Goal: Information Seeking & Learning: Get advice/opinions

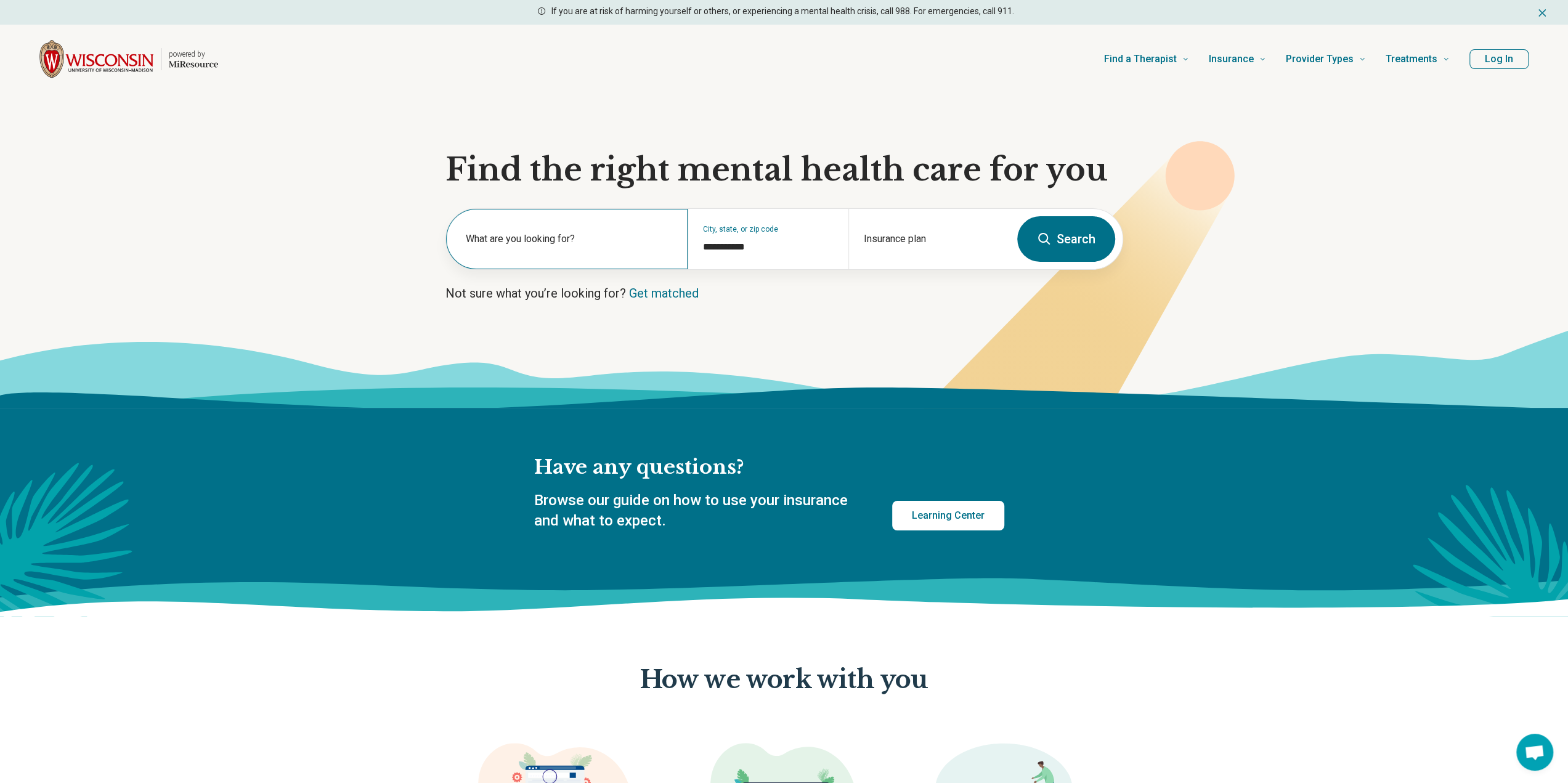
click at [486, 239] on label "What are you looking for?" at bounding box center [570, 238] width 207 height 15
click at [609, 254] on div "What are you looking for?" at bounding box center [566, 239] width 241 height 61
click at [879, 238] on div "Insurance plan" at bounding box center [929, 239] width 161 height 61
drag, startPoint x: 1142, startPoint y: 499, endPoint x: 1061, endPoint y: 196, distance: 313.6
click at [489, 238] on label "What are you looking for?" at bounding box center [570, 238] width 207 height 15
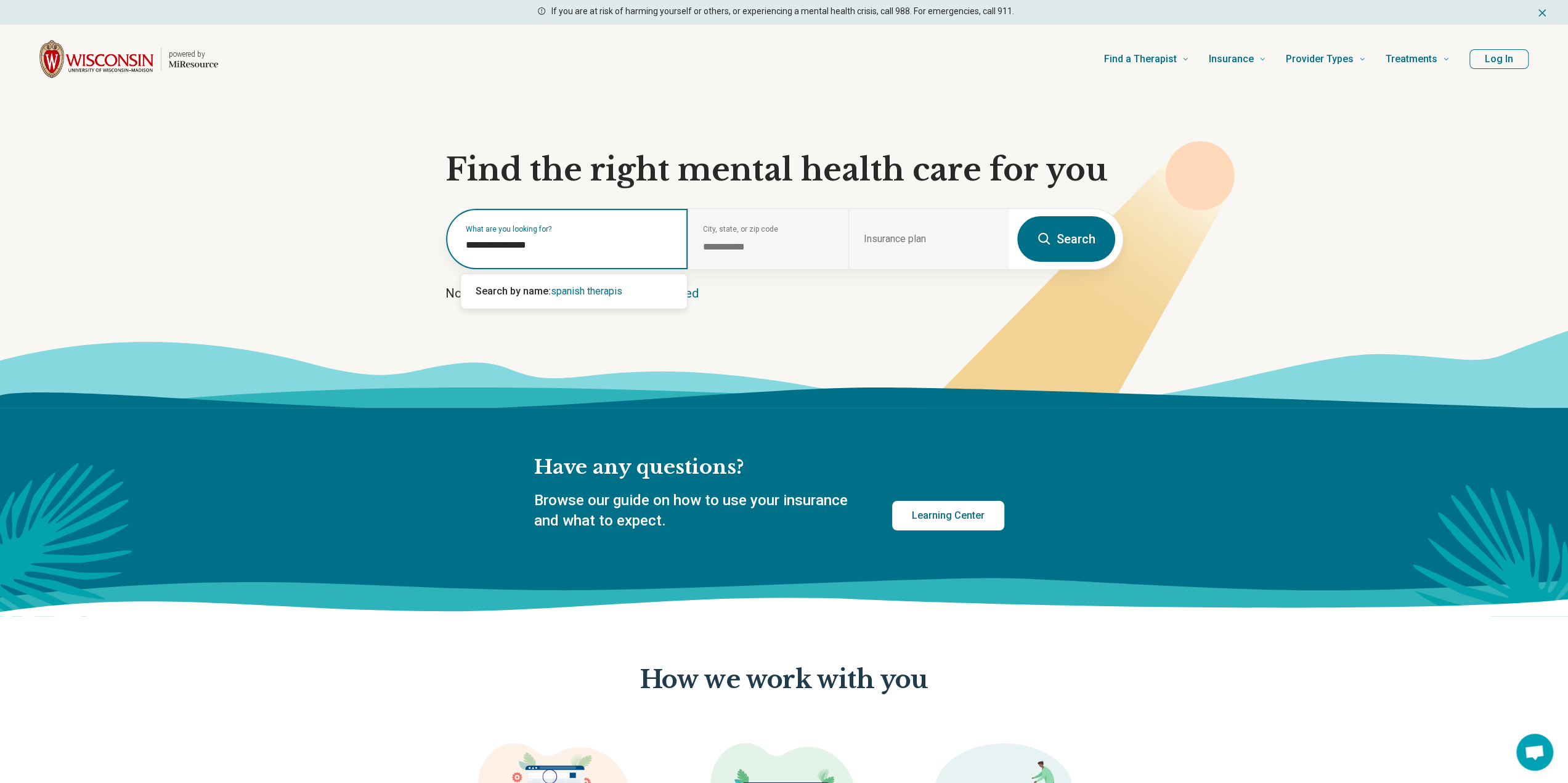
type input "**********"
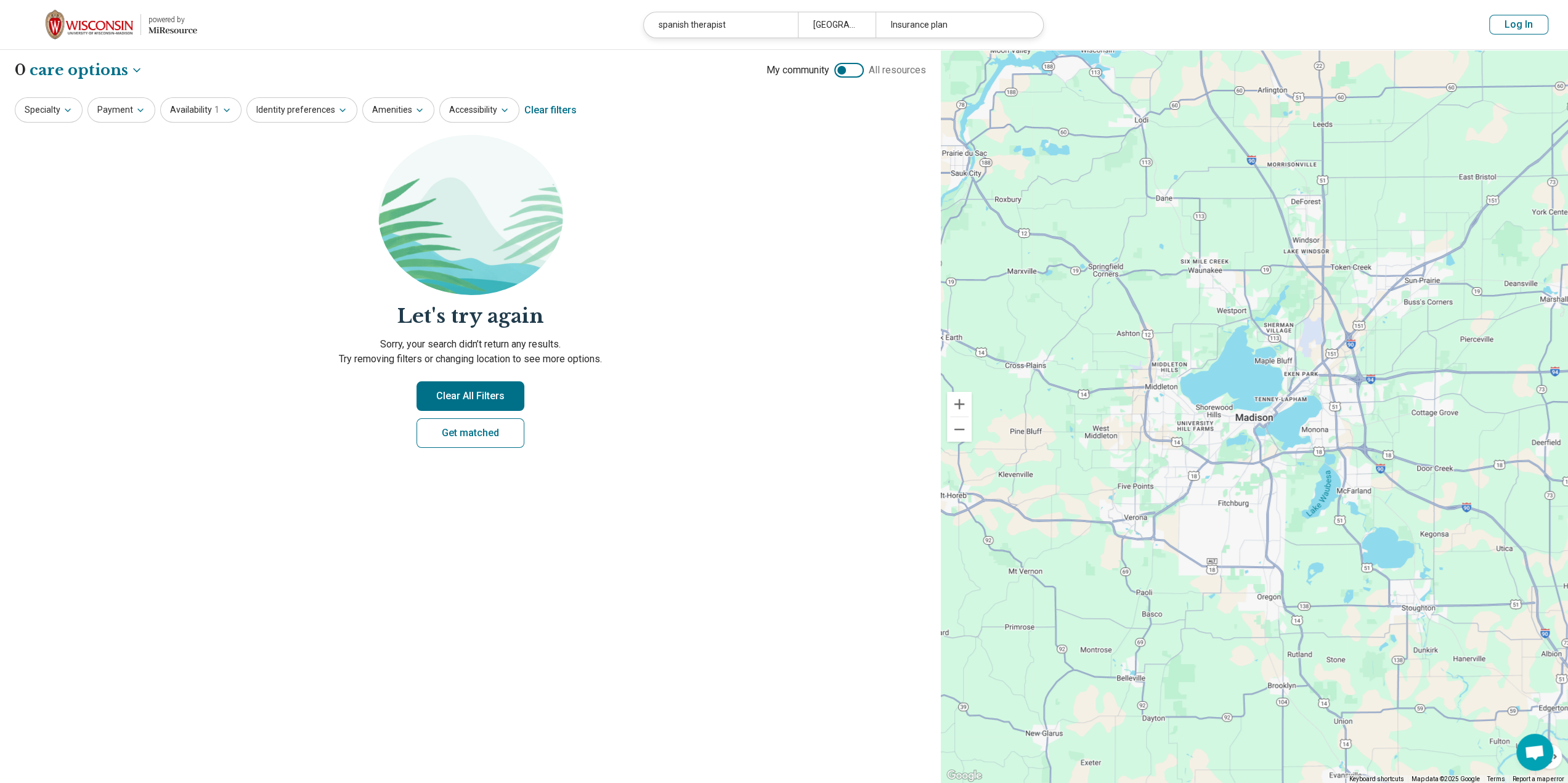
click at [459, 400] on button "Clear All Filters" at bounding box center [470, 396] width 108 height 29
select select "***"
click at [63, 108] on icon "button" at bounding box center [67, 110] width 10 height 10
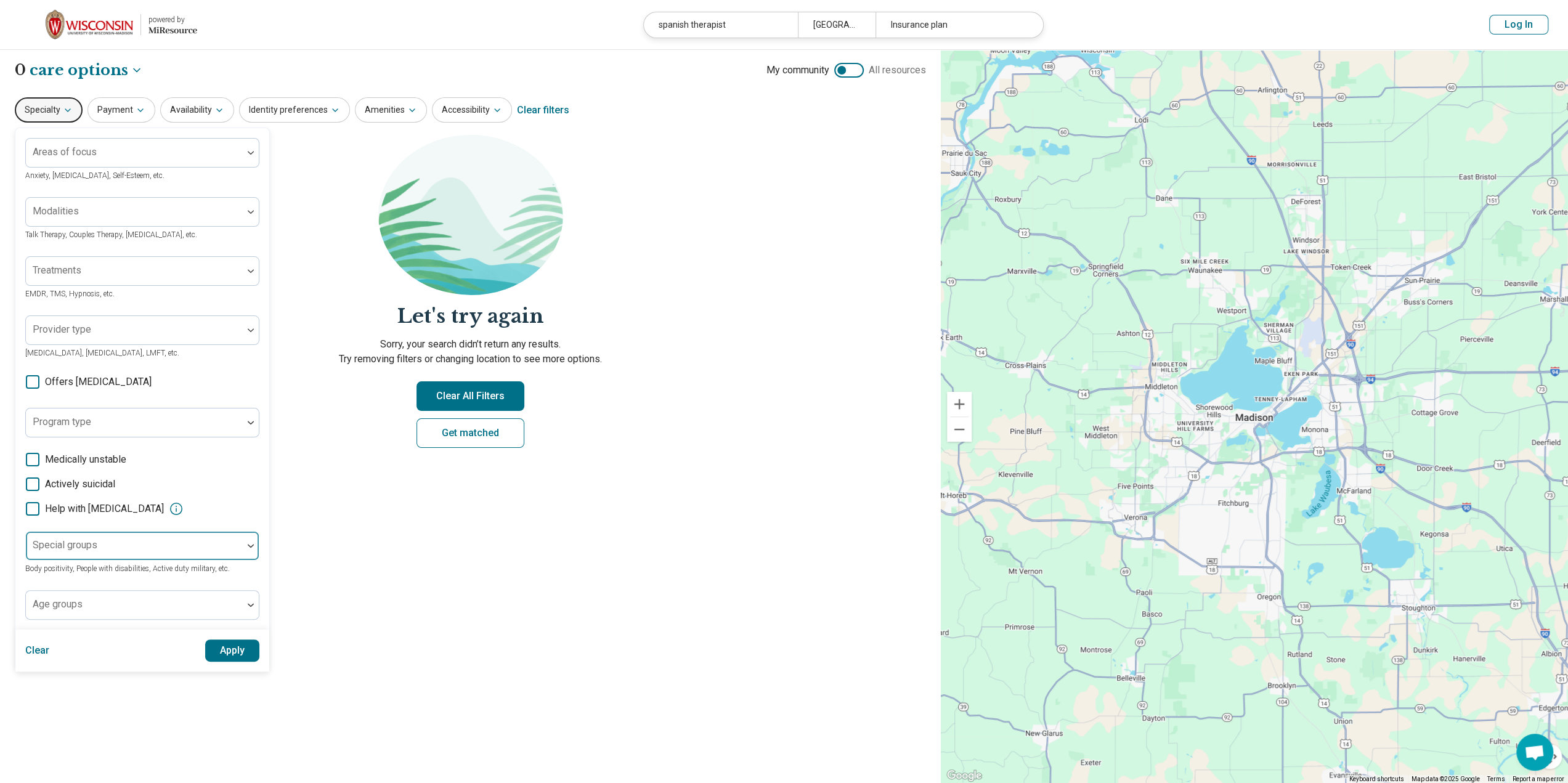
click at [92, 544] on div "Special groups" at bounding box center [142, 546] width 234 height 29
click at [92, 544] on div at bounding box center [134, 550] width 207 height 17
click at [129, 115] on button "Payment" at bounding box center [121, 110] width 68 height 25
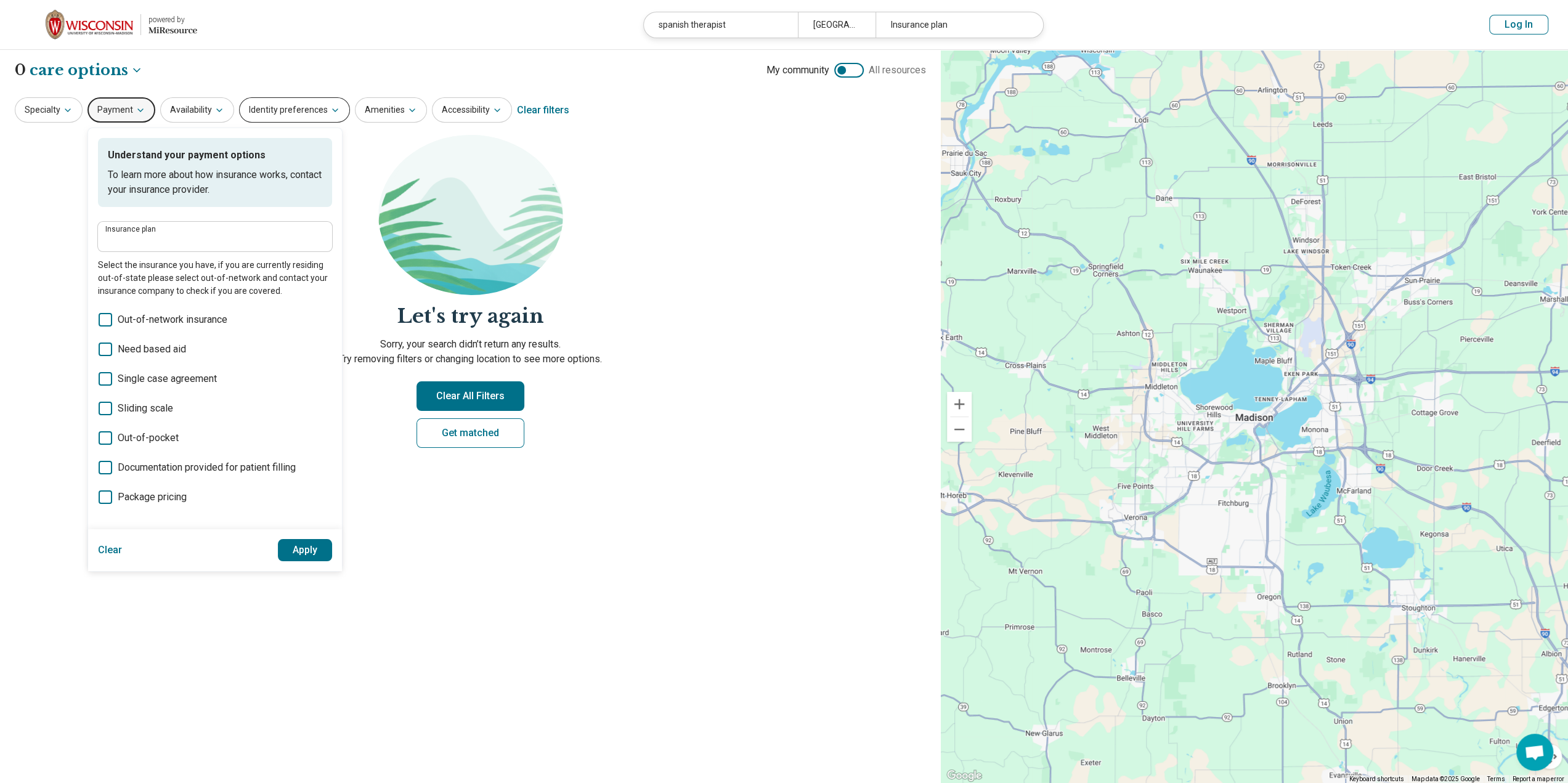
click at [295, 112] on button "Identity preferences" at bounding box center [295, 110] width 111 height 25
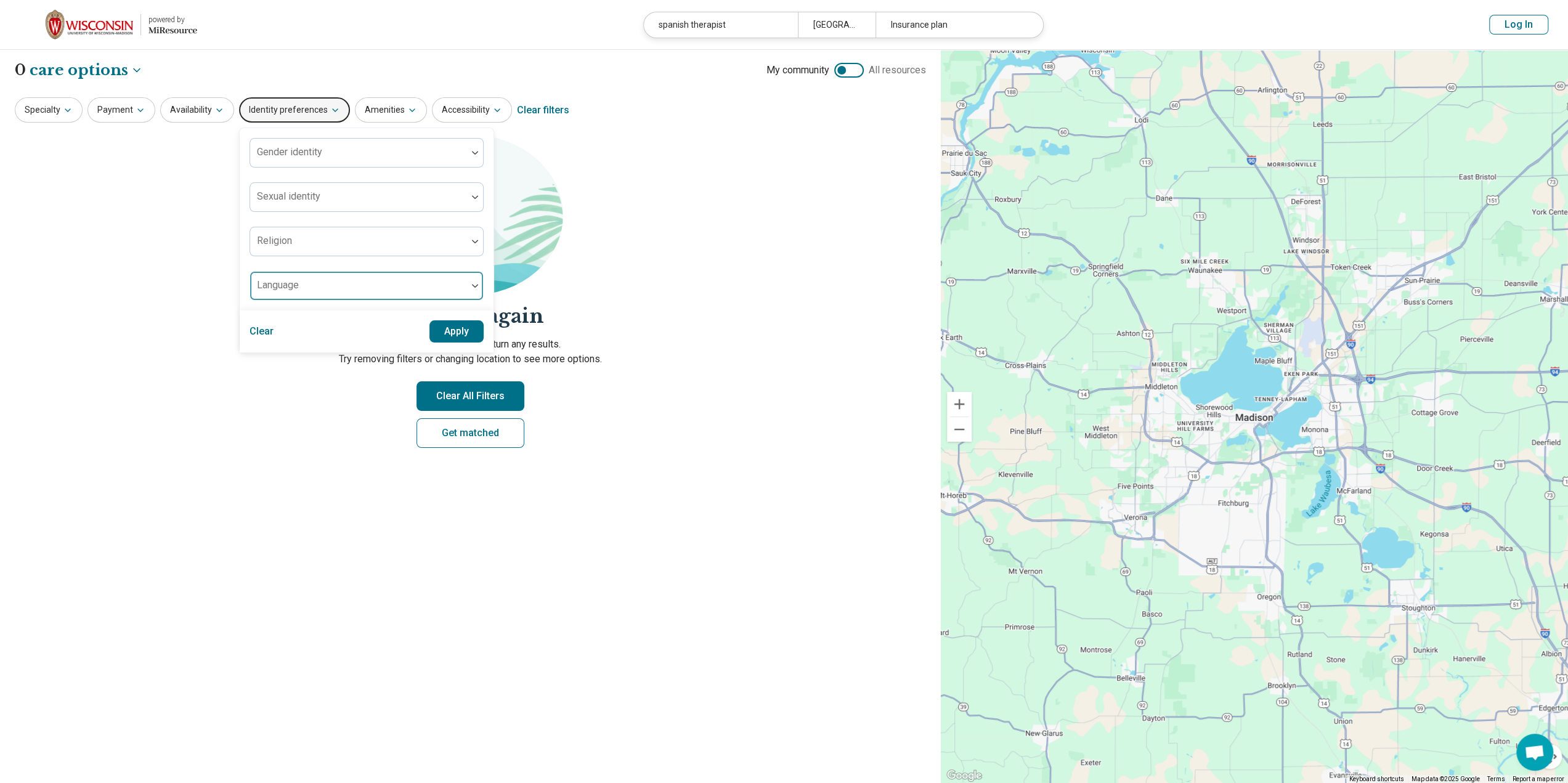
click at [291, 287] on div "Language" at bounding box center [366, 286] width 234 height 29
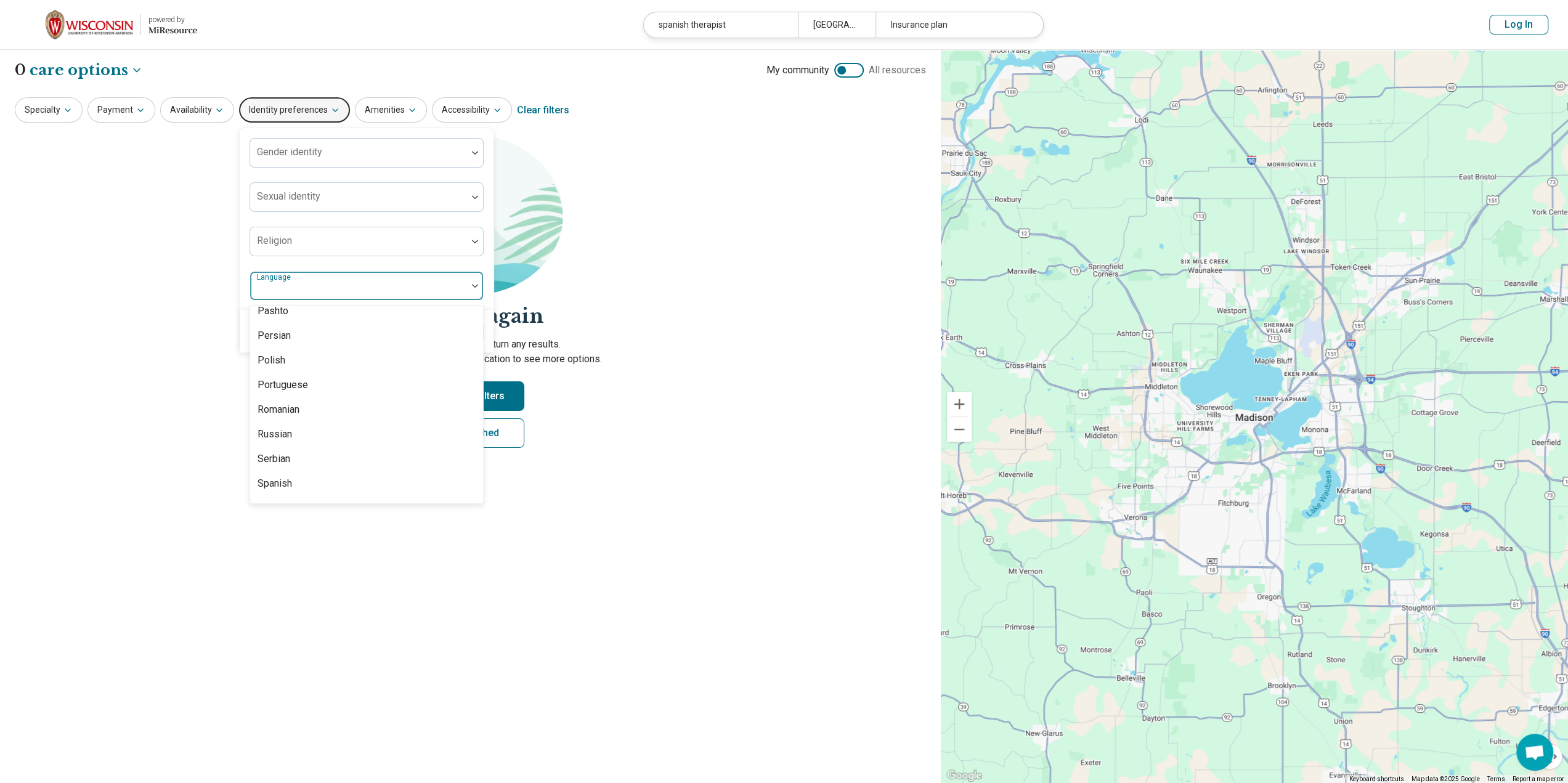
scroll to position [1047, 0]
click at [283, 426] on div "Spanish" at bounding box center [274, 421] width 35 height 15
click at [654, 407] on section "Let's try again Sorry, your search didn’t return any results. Try removing filt…" at bounding box center [471, 301] width 911 height 333
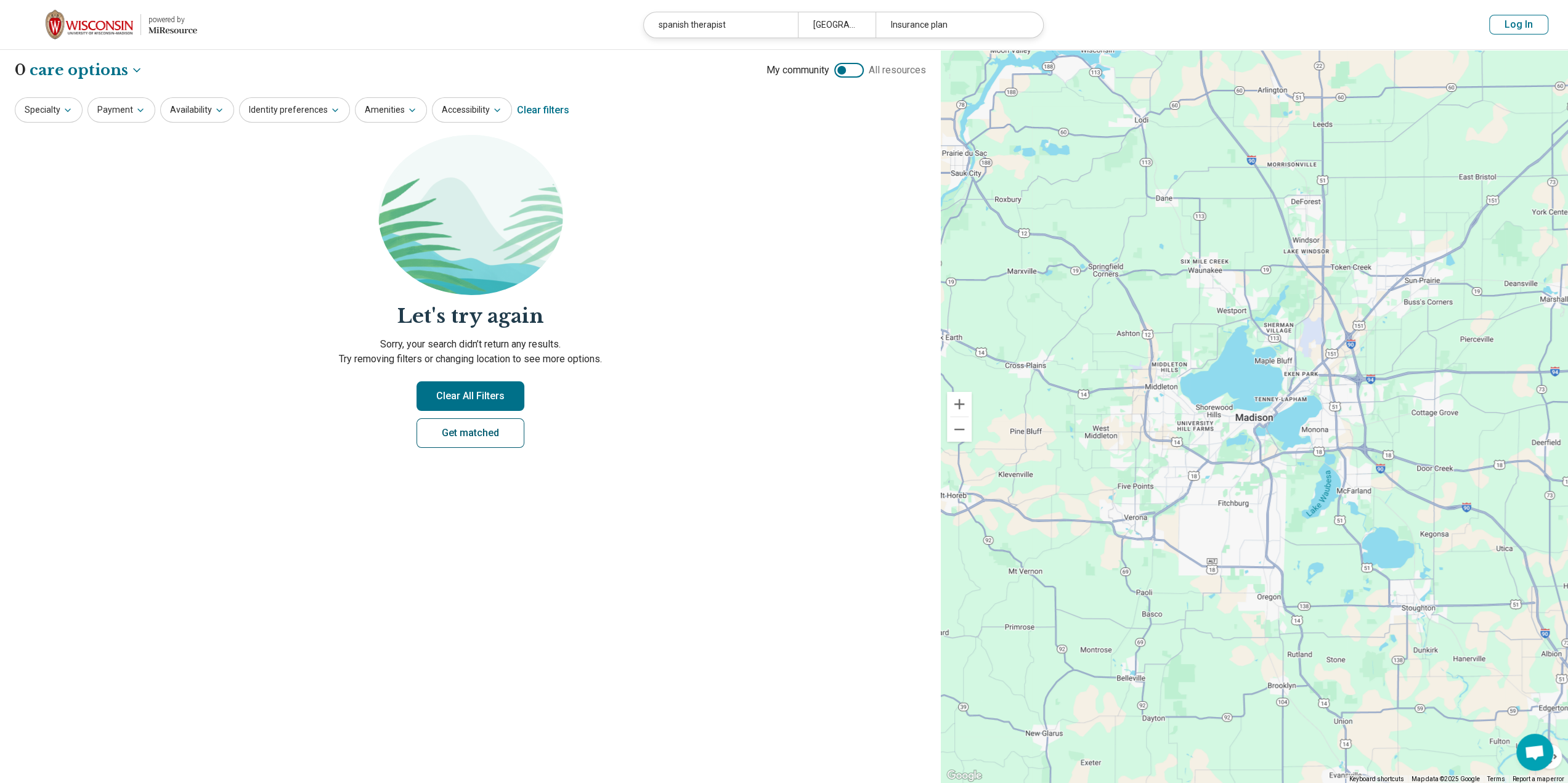
click at [467, 428] on link "Get matched" at bounding box center [470, 432] width 108 height 29
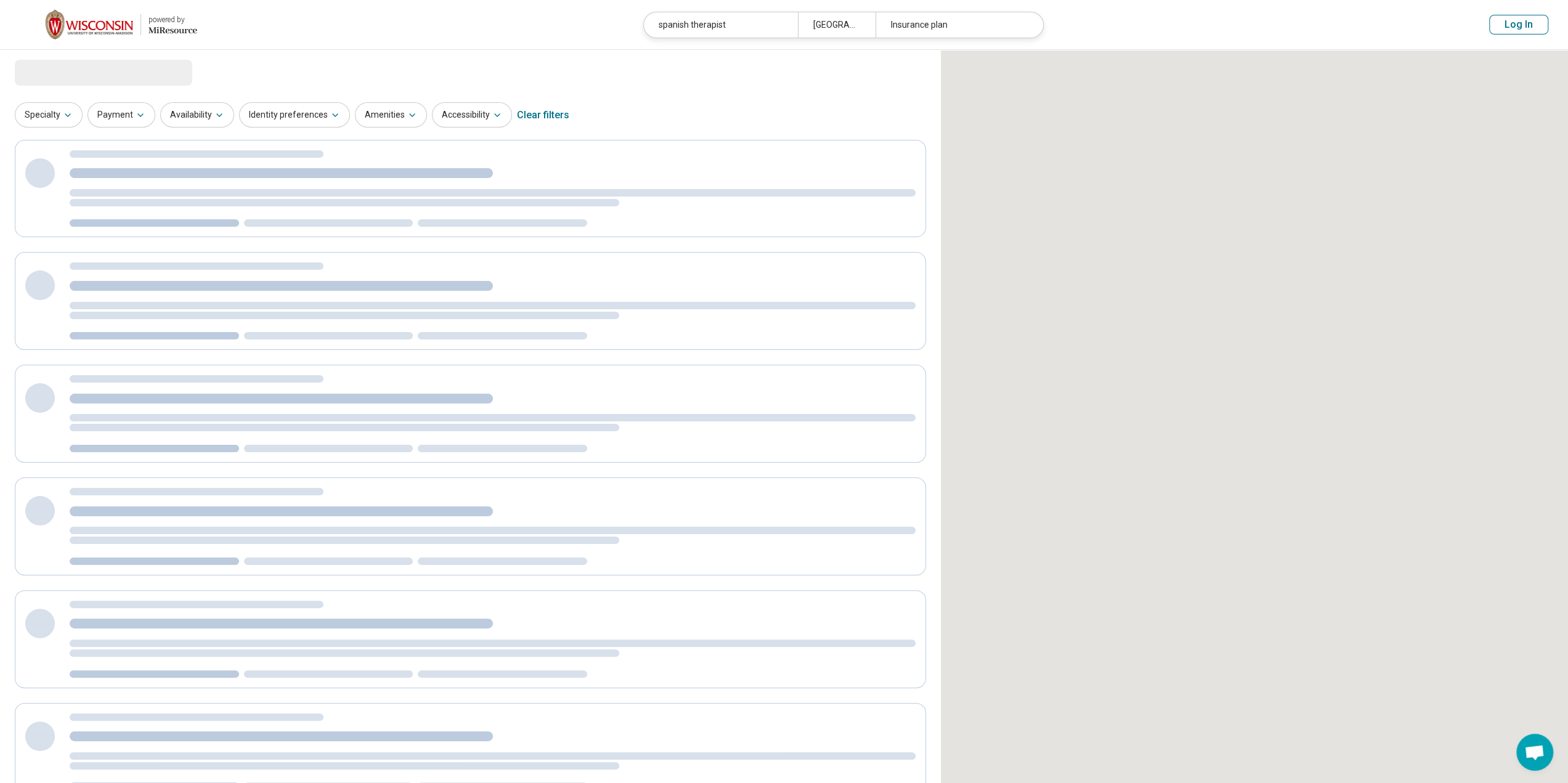
select select "***"
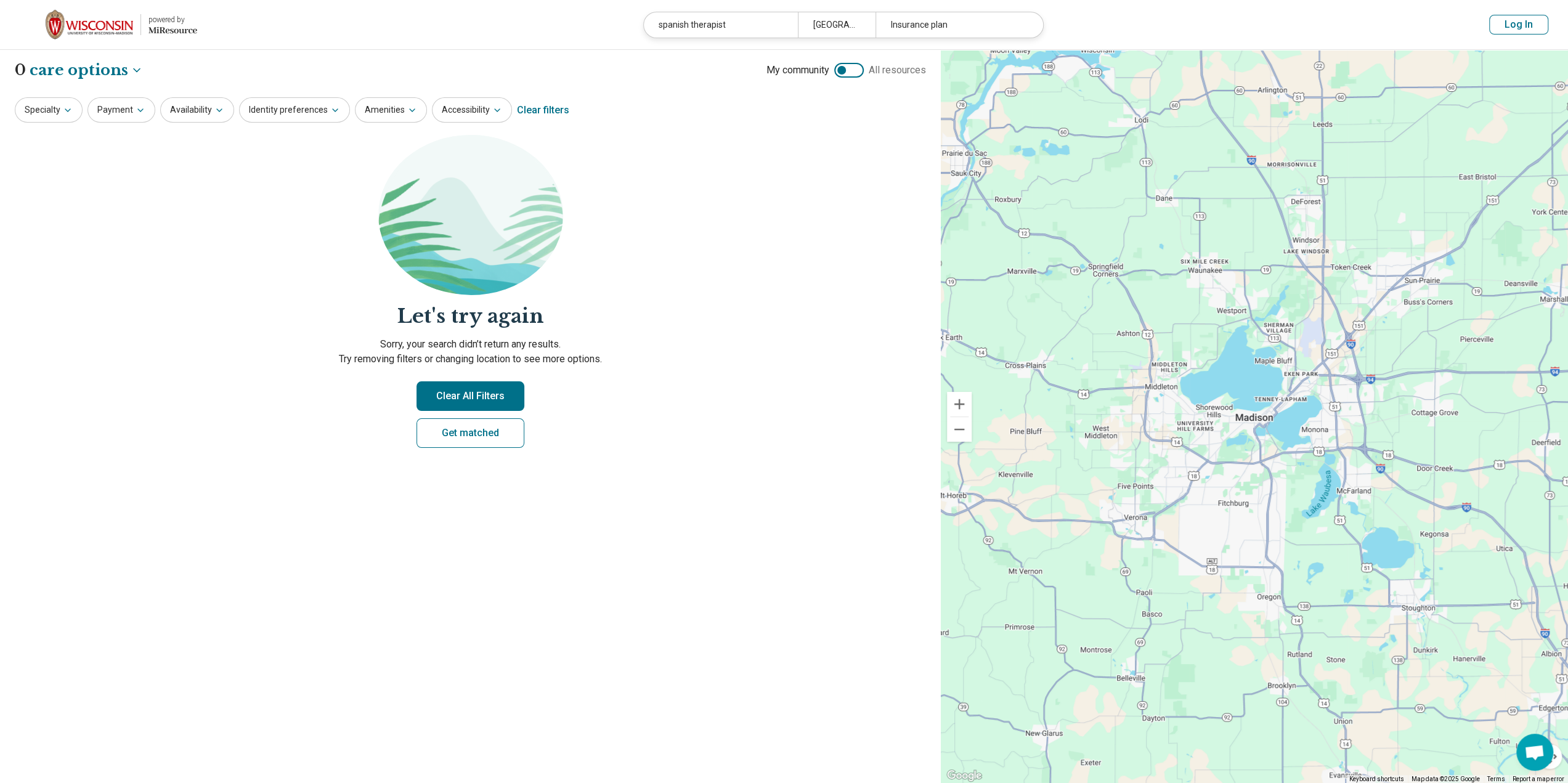
click at [533, 109] on div "Clear filters" at bounding box center [543, 110] width 53 height 29
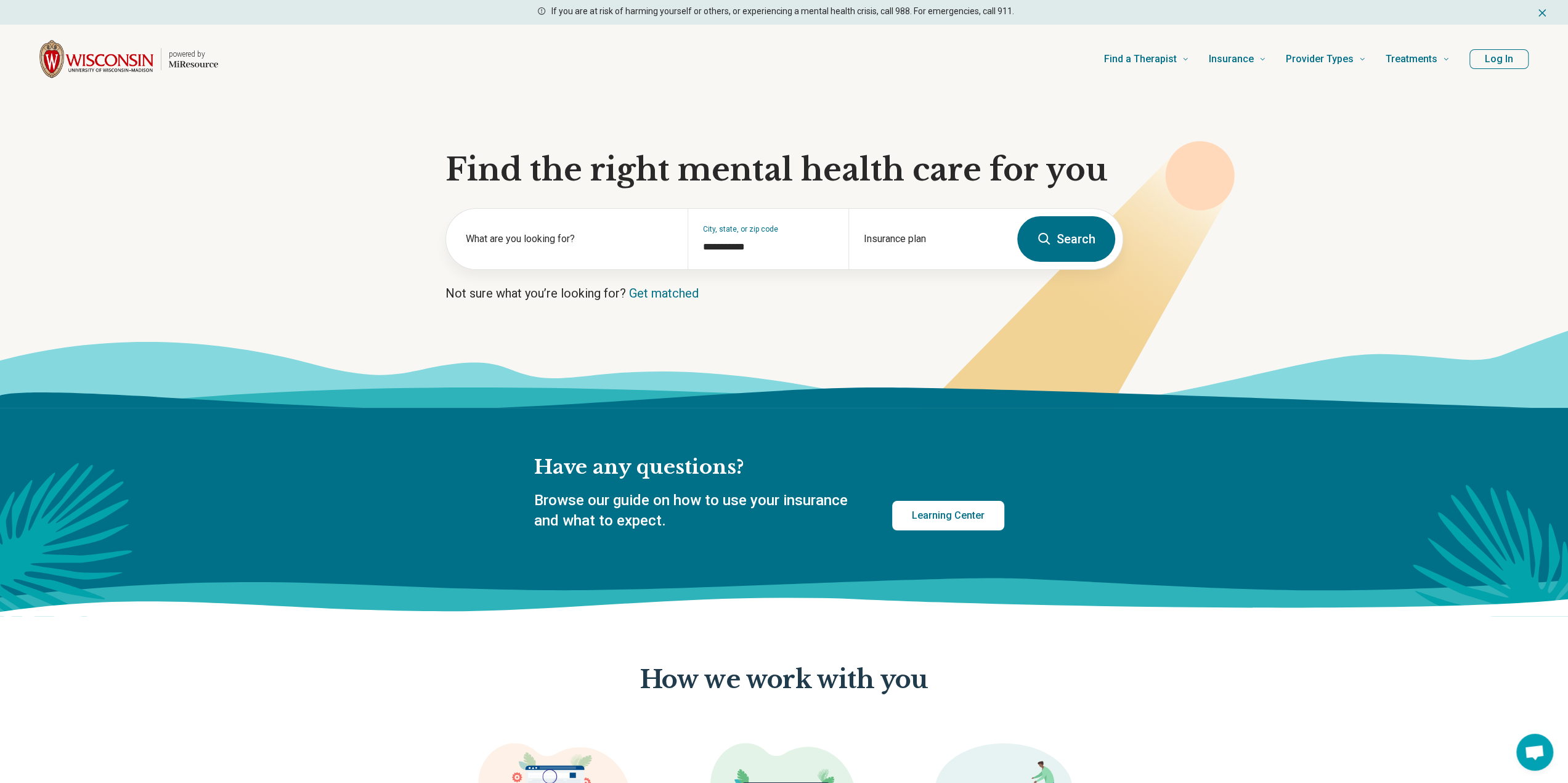
click at [1047, 235] on icon at bounding box center [1044, 238] width 15 height 15
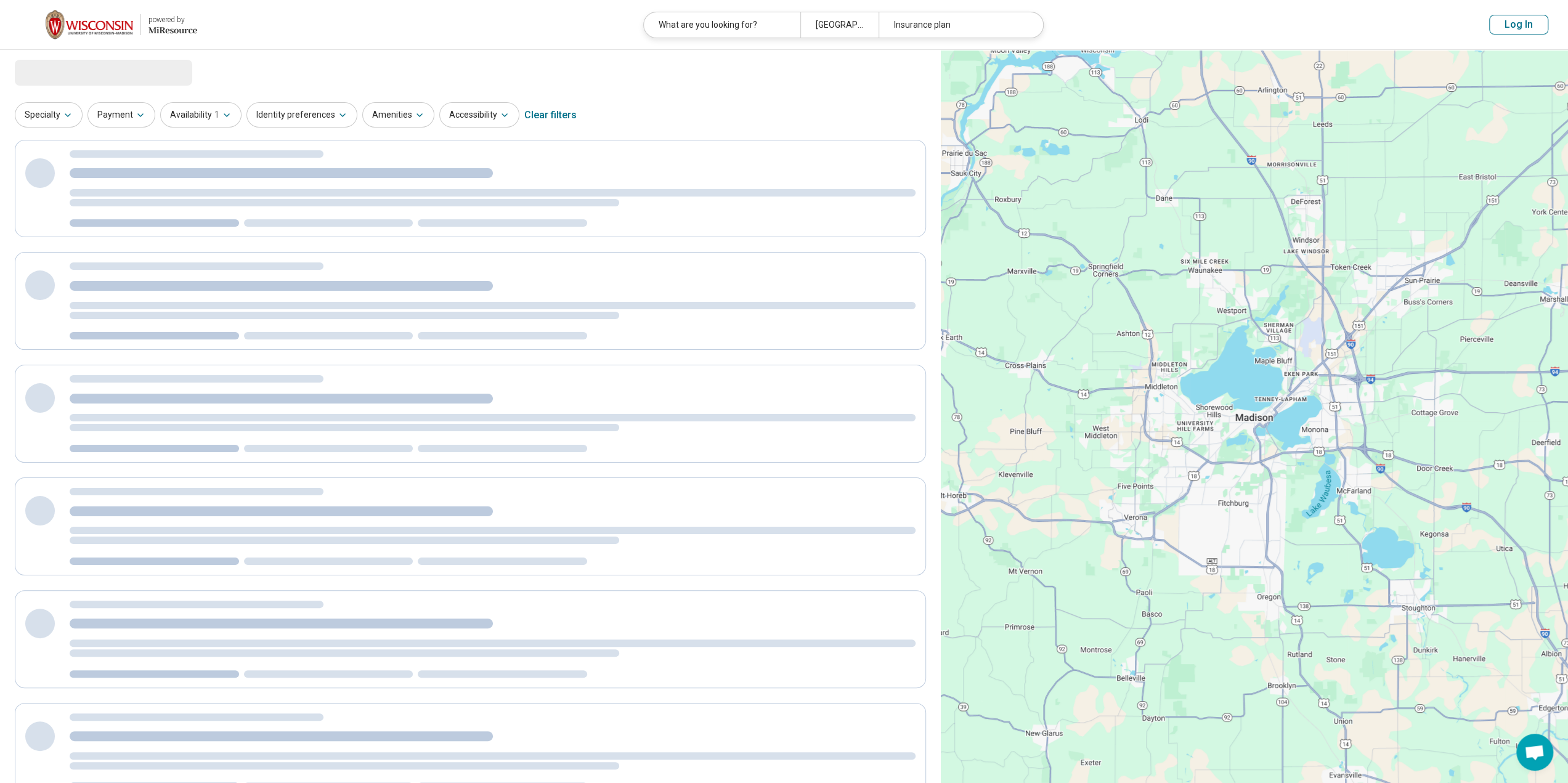
select select "***"
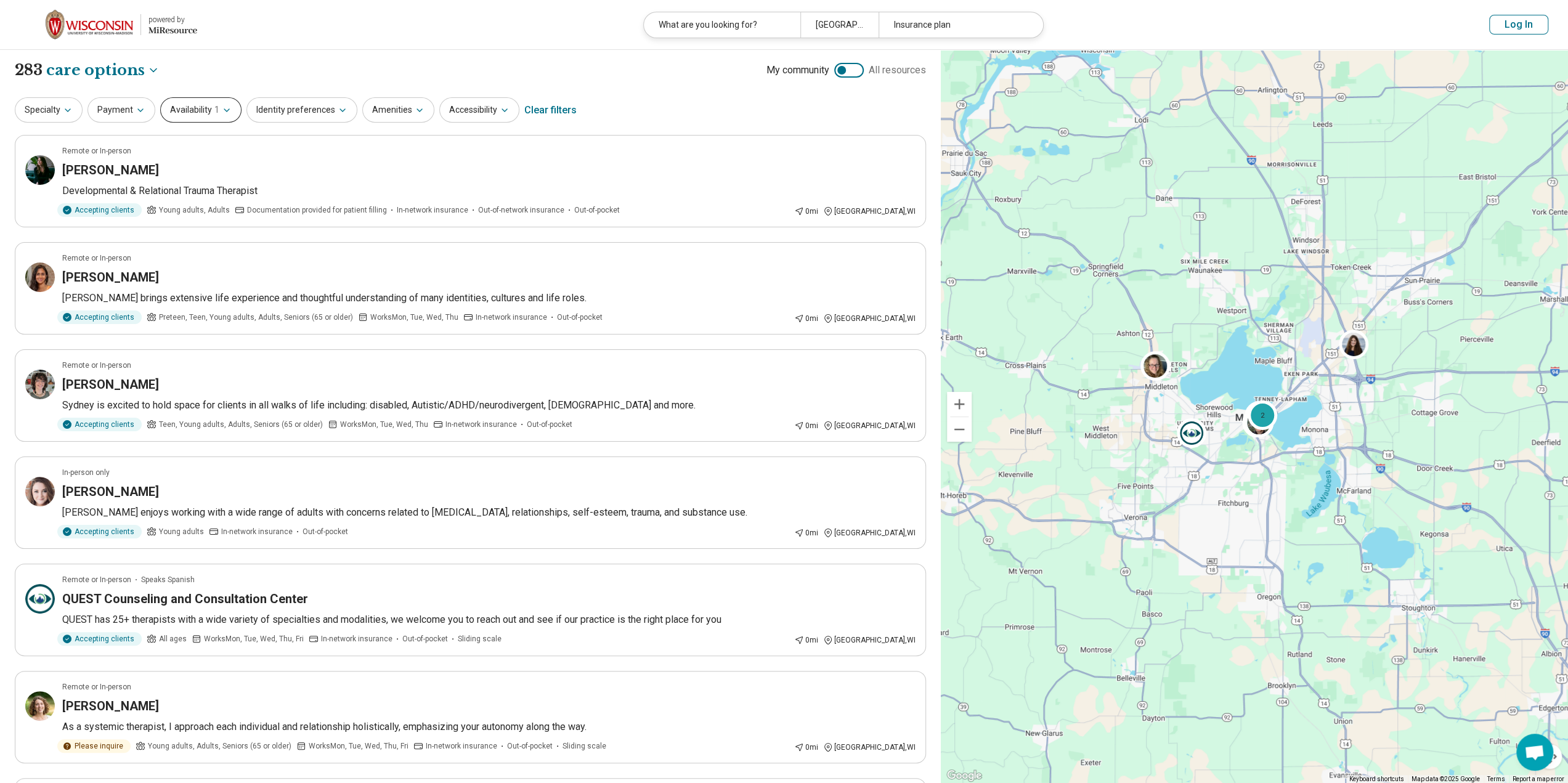
click at [200, 105] on button "Availability 1" at bounding box center [200, 110] width 81 height 25
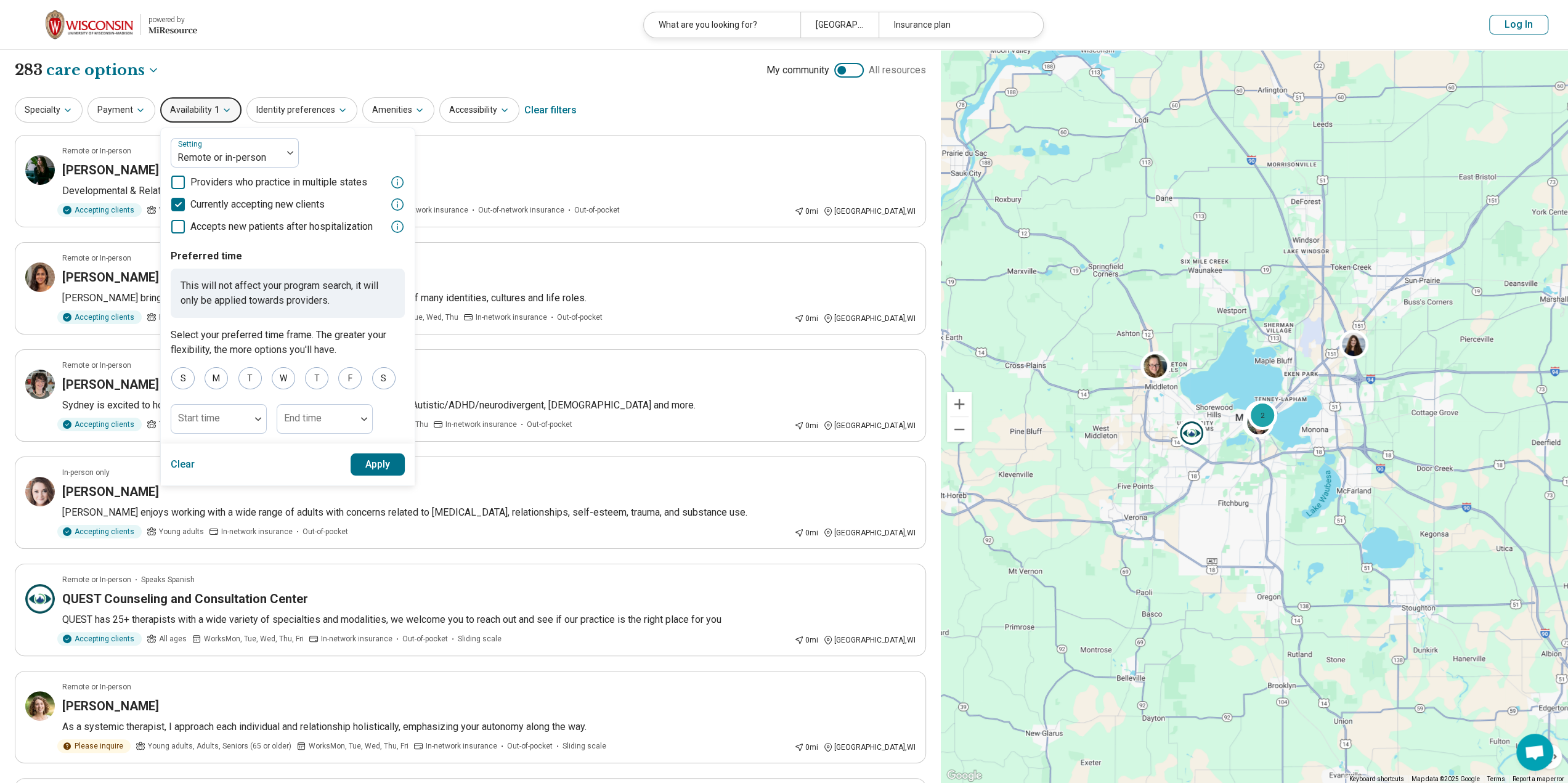
click at [200, 105] on button "Availability 1" at bounding box center [200, 110] width 81 height 25
click at [307, 112] on button "Identity preferences" at bounding box center [302, 110] width 111 height 25
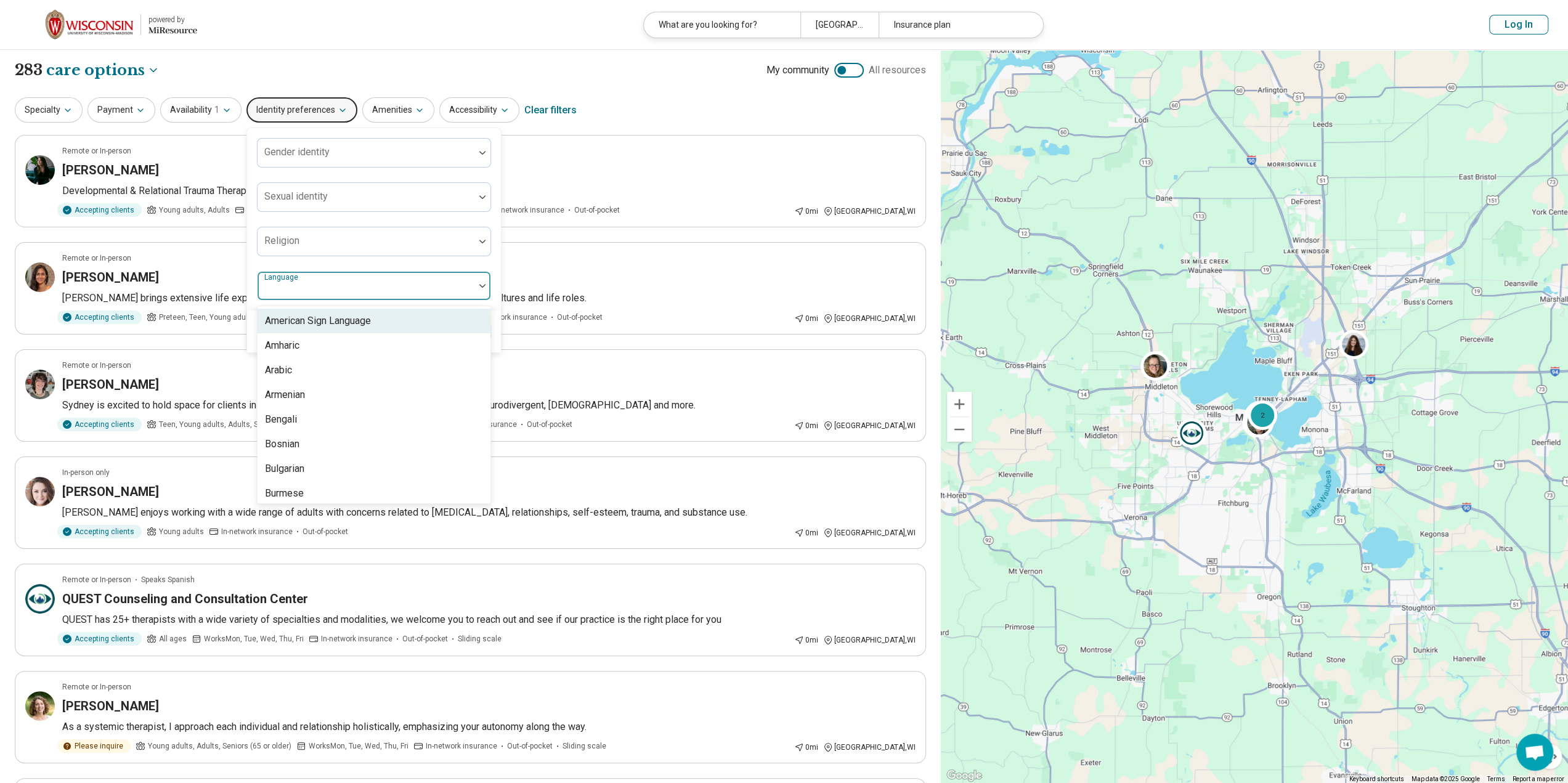
click at [285, 282] on div "Language" at bounding box center [374, 286] width 234 height 29
click at [289, 372] on div "Spanish" at bounding box center [373, 365] width 233 height 25
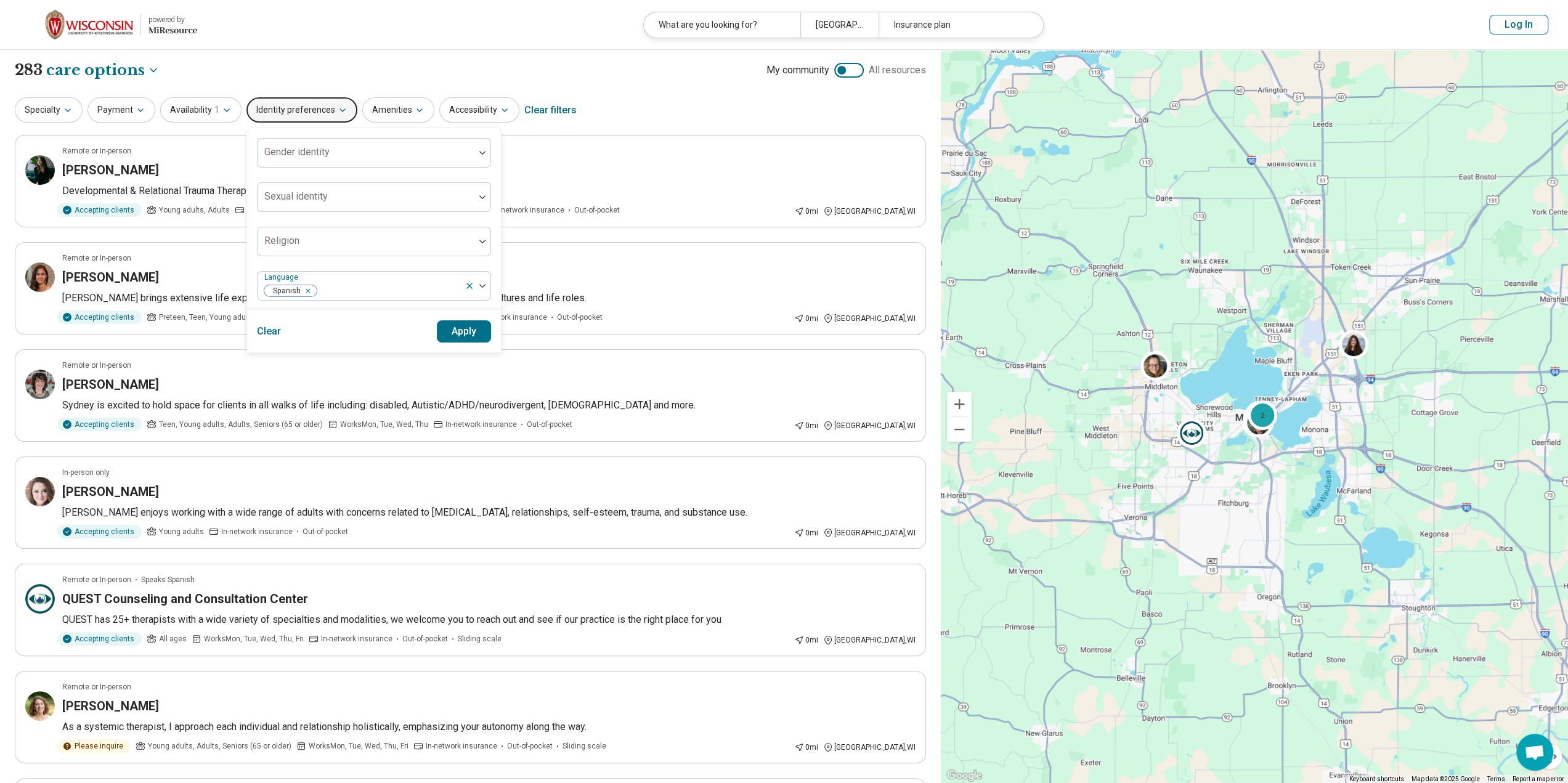
click at [649, 114] on div "Specialty Payment Availability 1 Identity preferences Gender identity Sexual id…" at bounding box center [471, 110] width 911 height 29
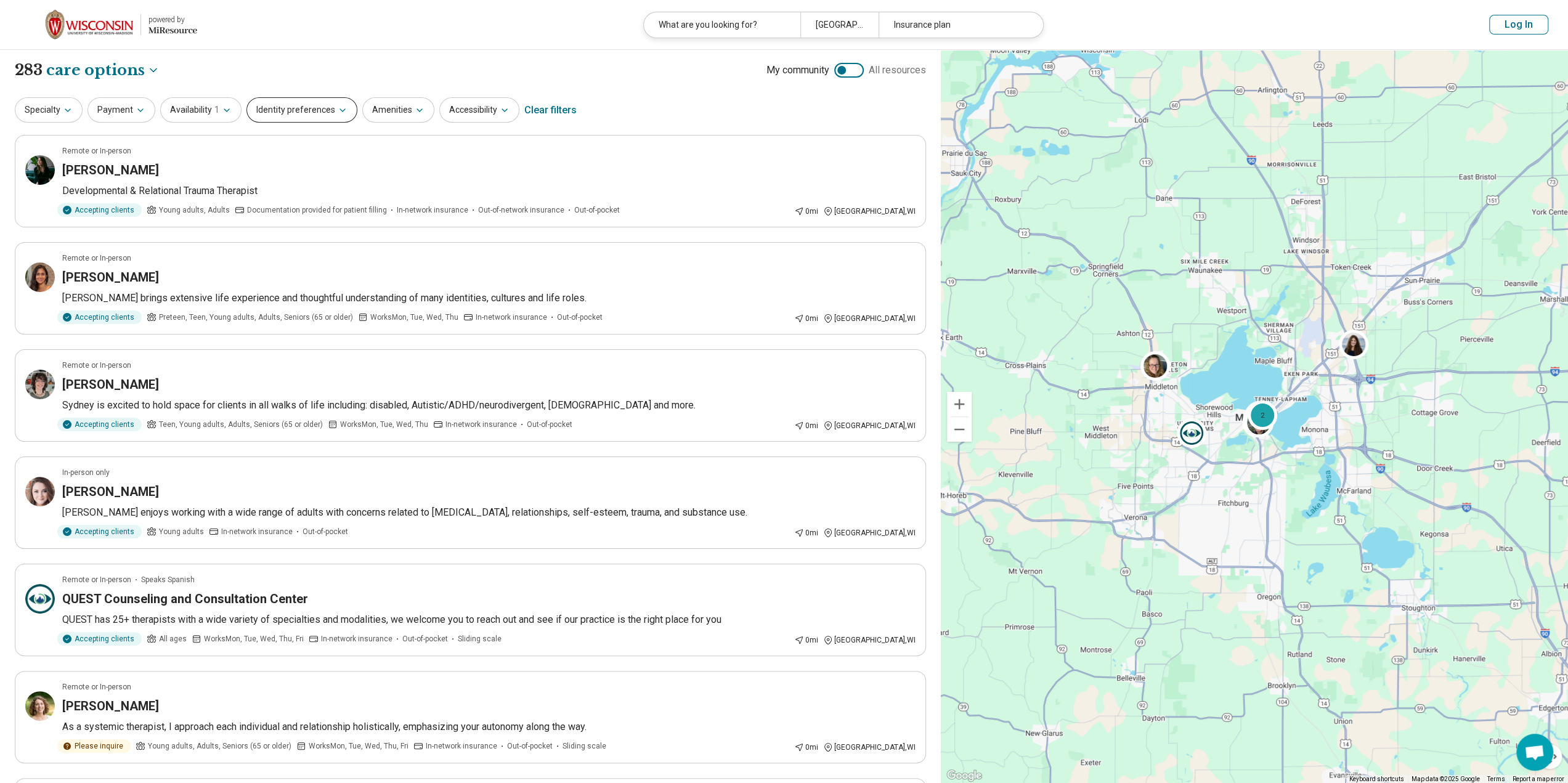
click at [296, 104] on button "Identity preferences" at bounding box center [302, 110] width 111 height 25
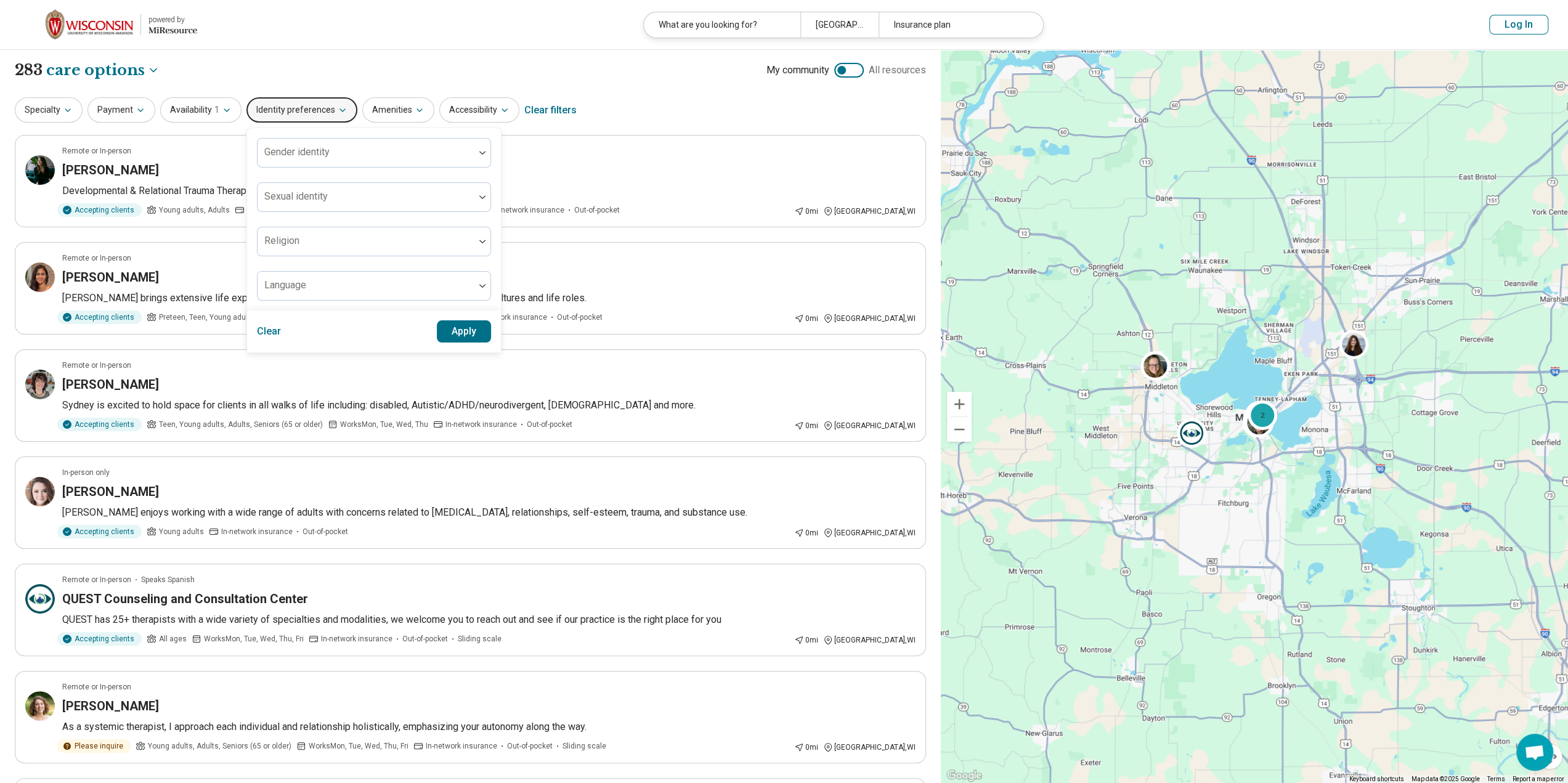
click at [460, 324] on button "Apply" at bounding box center [463, 331] width 54 height 22
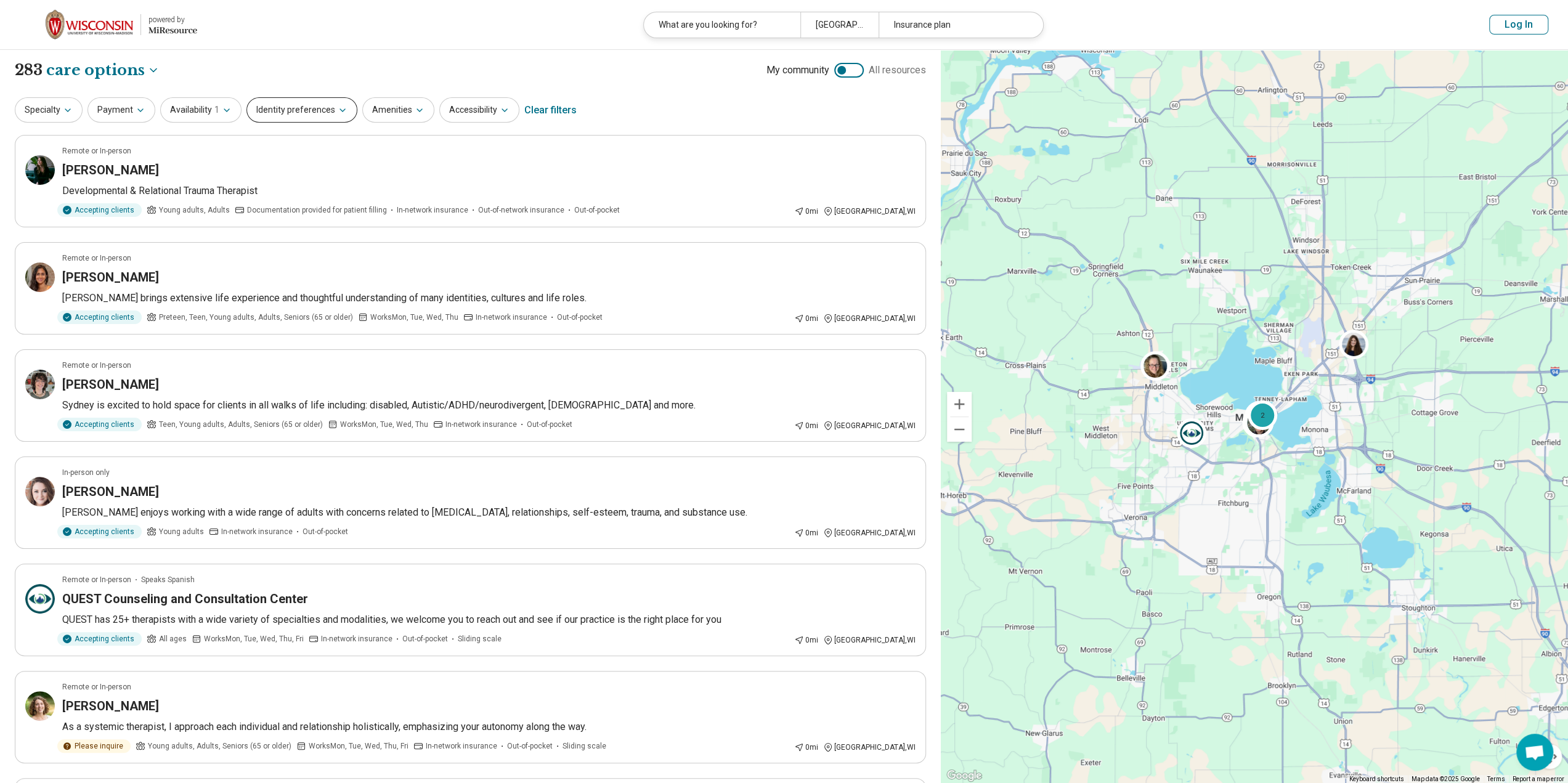
click at [262, 112] on button "Identity preferences" at bounding box center [302, 110] width 111 height 25
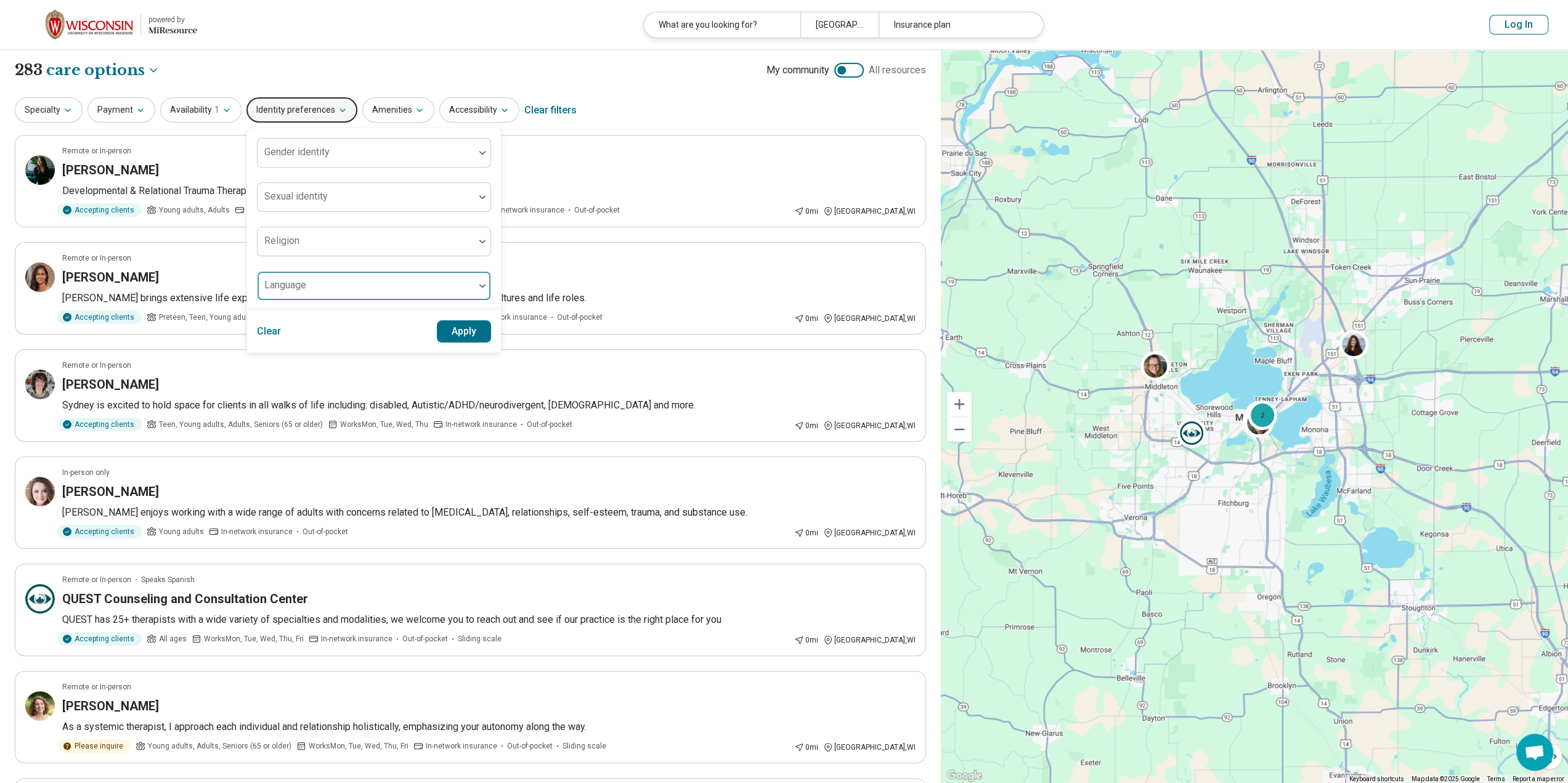
click at [274, 295] on div at bounding box center [366, 290] width 207 height 17
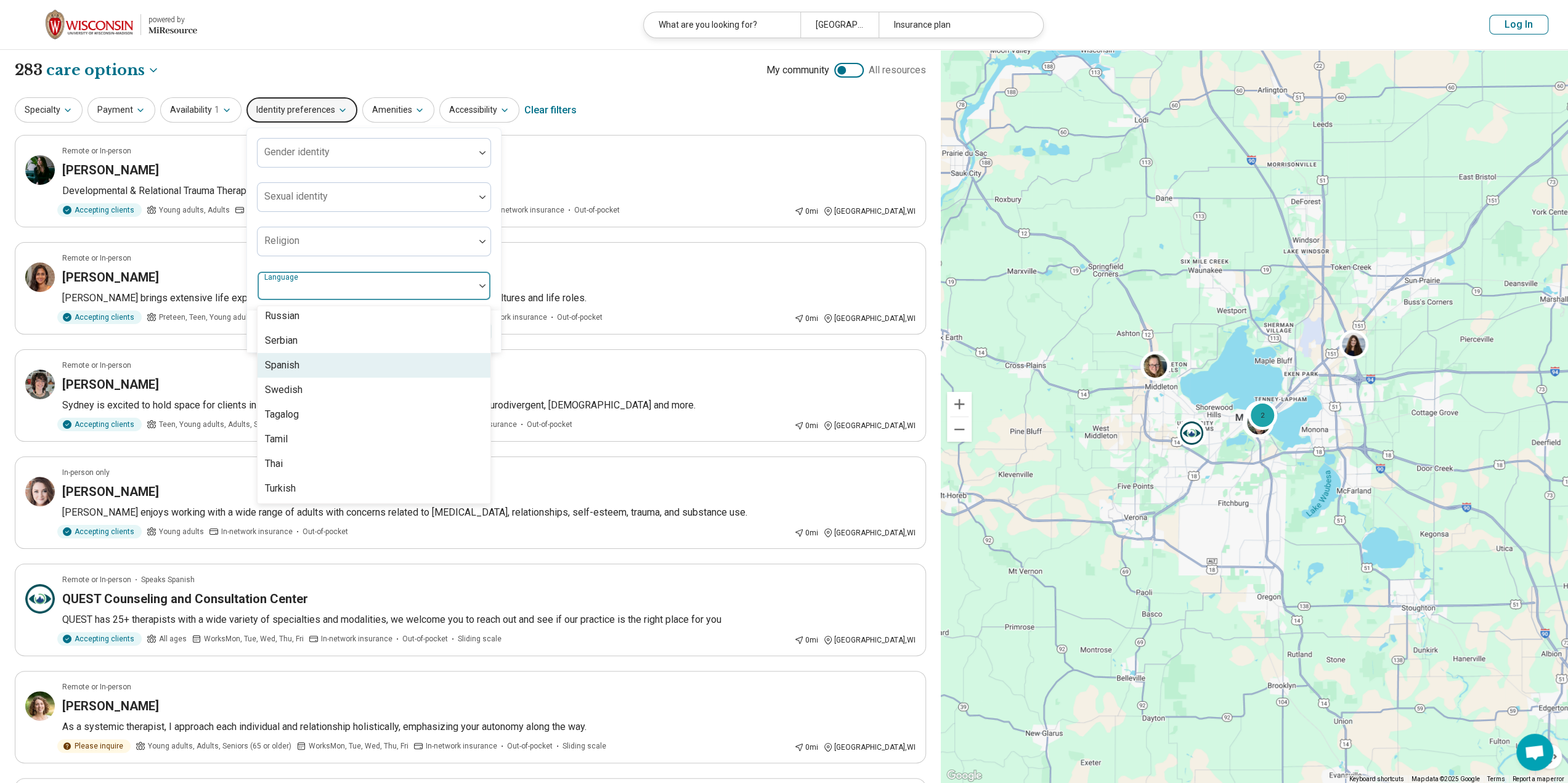
click at [307, 372] on div "Spanish" at bounding box center [373, 365] width 233 height 25
click at [493, 284] on div "Gender identity Sexual identity Religion option Spanish, selected. 56 results a…" at bounding box center [374, 219] width 254 height 182
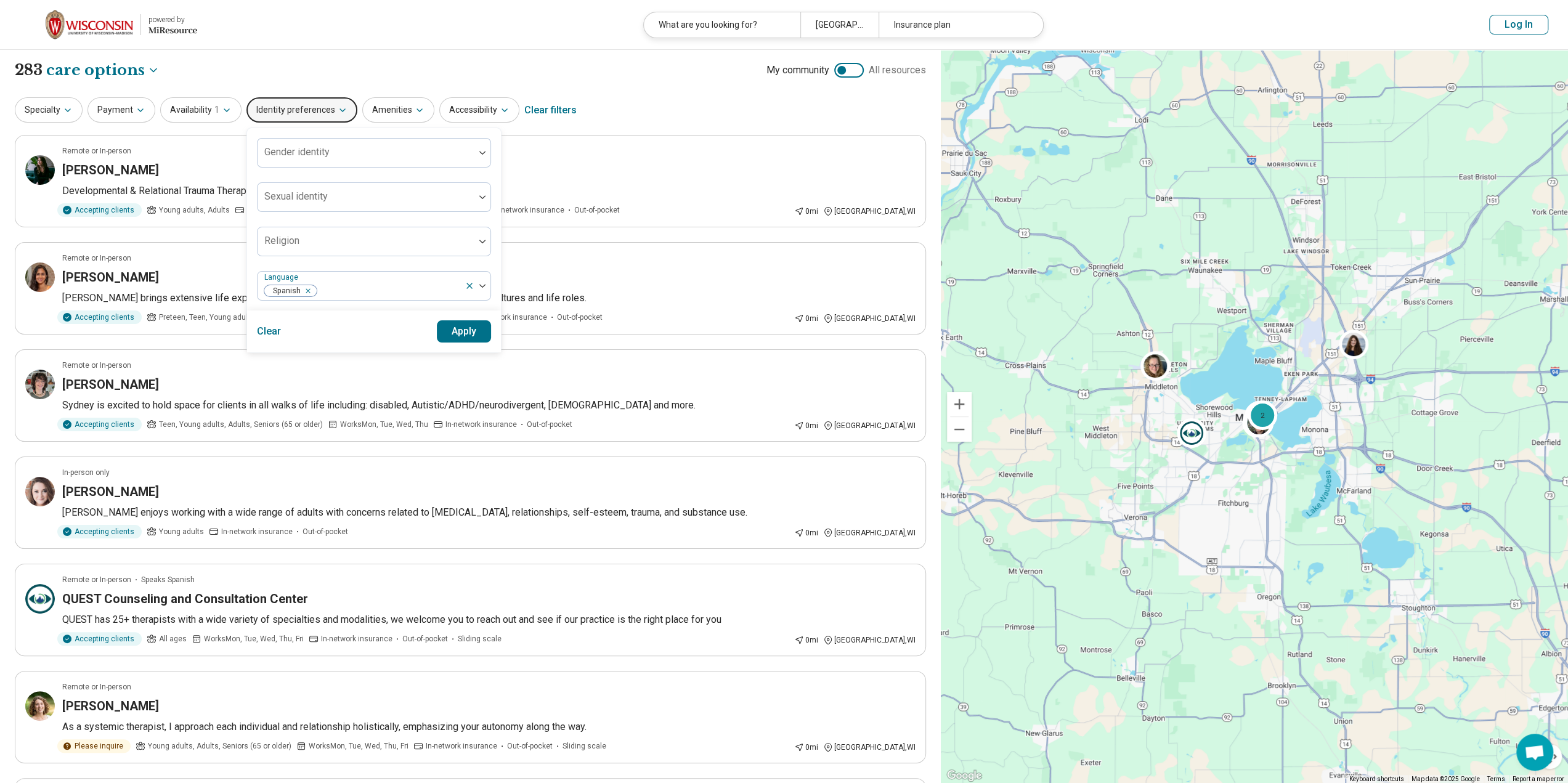
click at [459, 331] on button "Apply" at bounding box center [463, 331] width 54 height 22
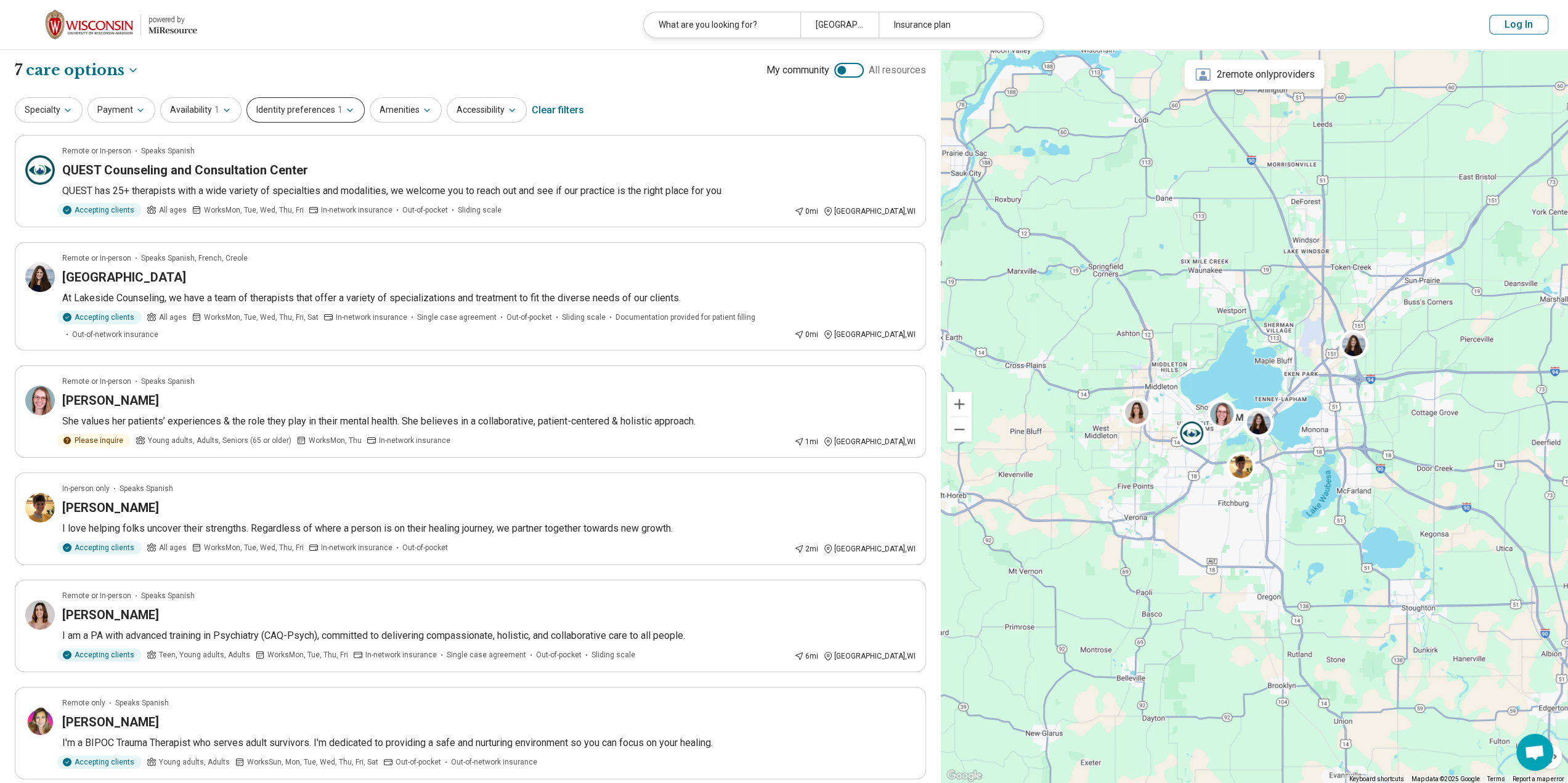
click at [272, 106] on button "Identity preferences 1" at bounding box center [305, 110] width 118 height 25
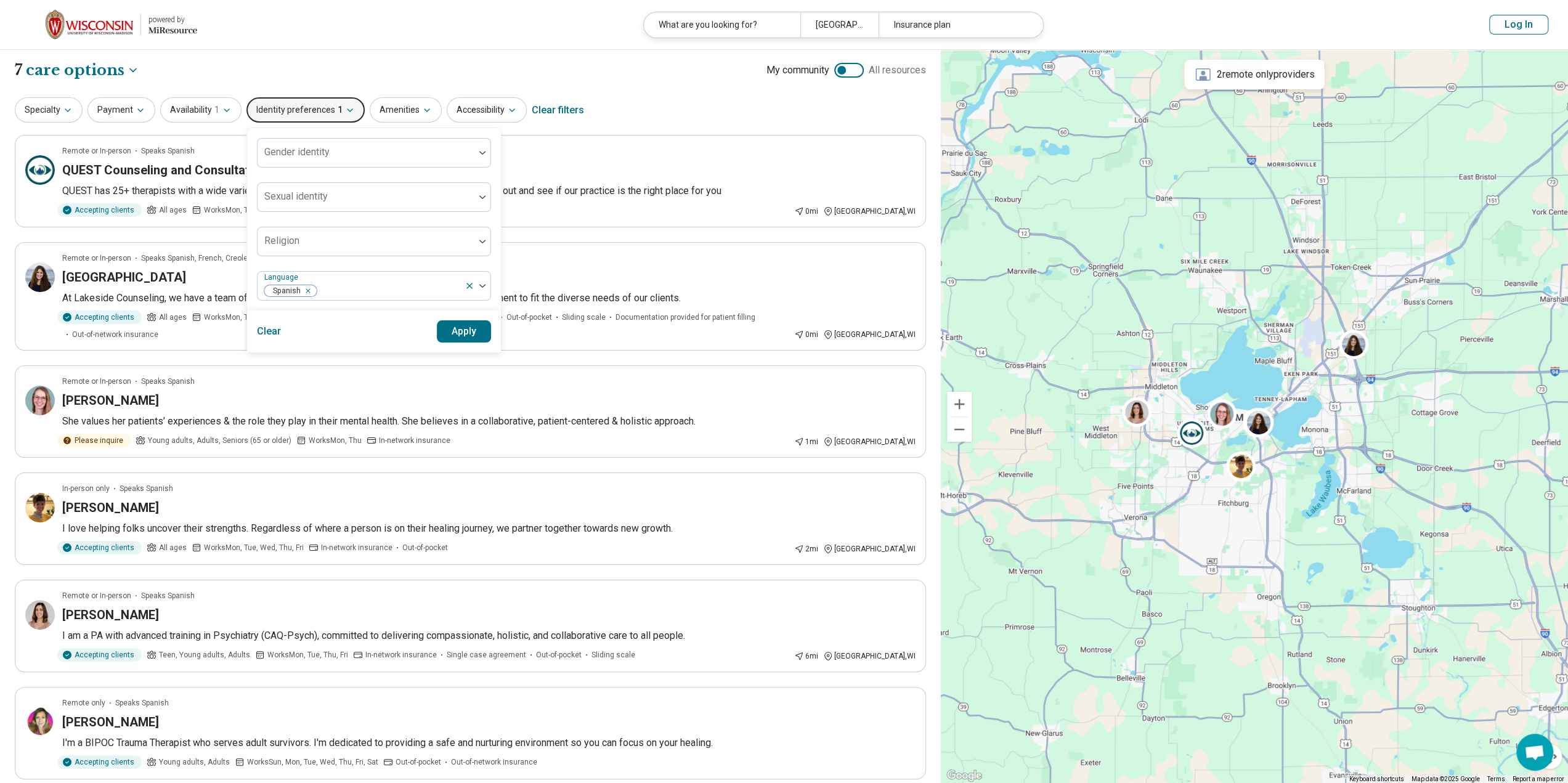
click at [272, 106] on button "Identity preferences 1" at bounding box center [305, 110] width 118 height 25
